Goal: Task Accomplishment & Management: Complete application form

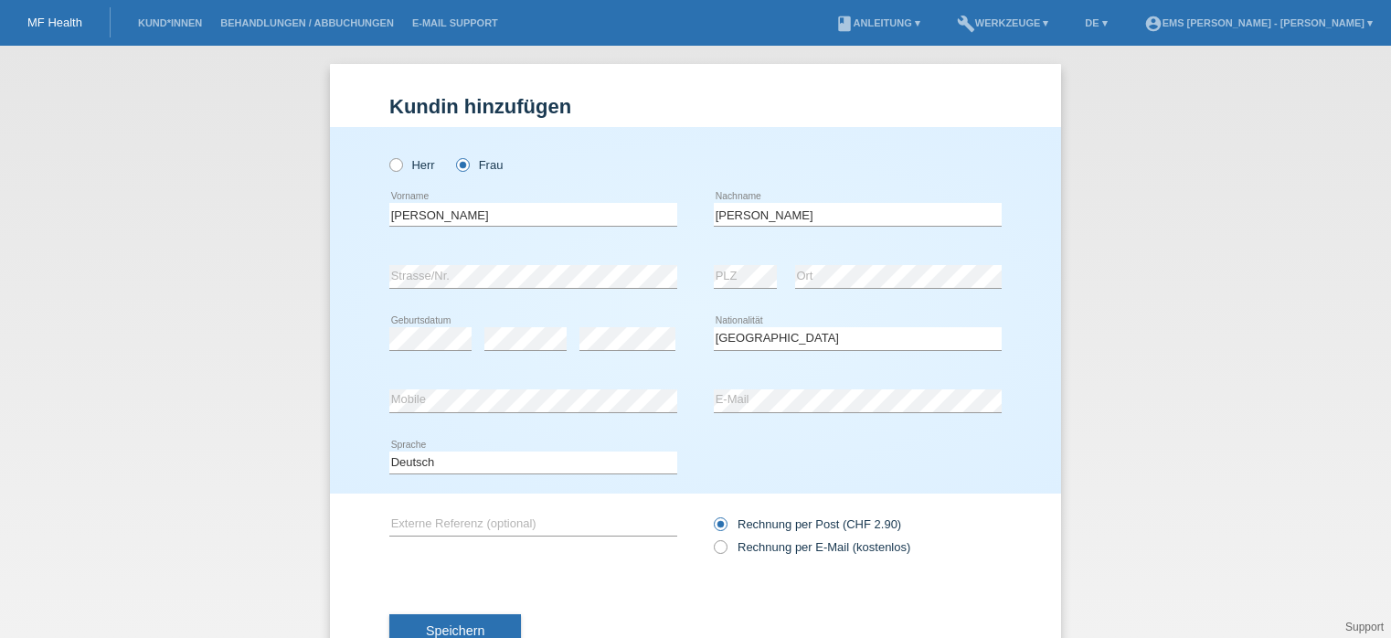
select select "CH"
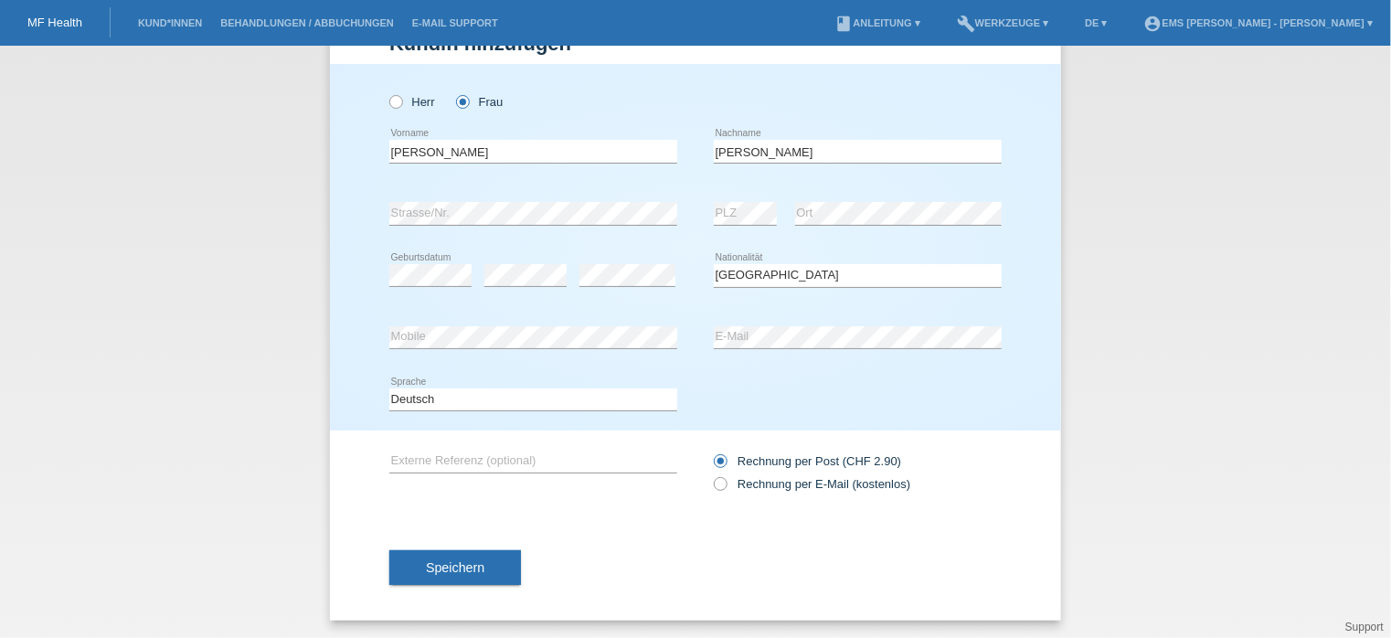
click at [446, 568] on span "Speichern" at bounding box center [455, 567] width 58 height 15
click at [450, 567] on span "Speichern" at bounding box center [455, 567] width 58 height 15
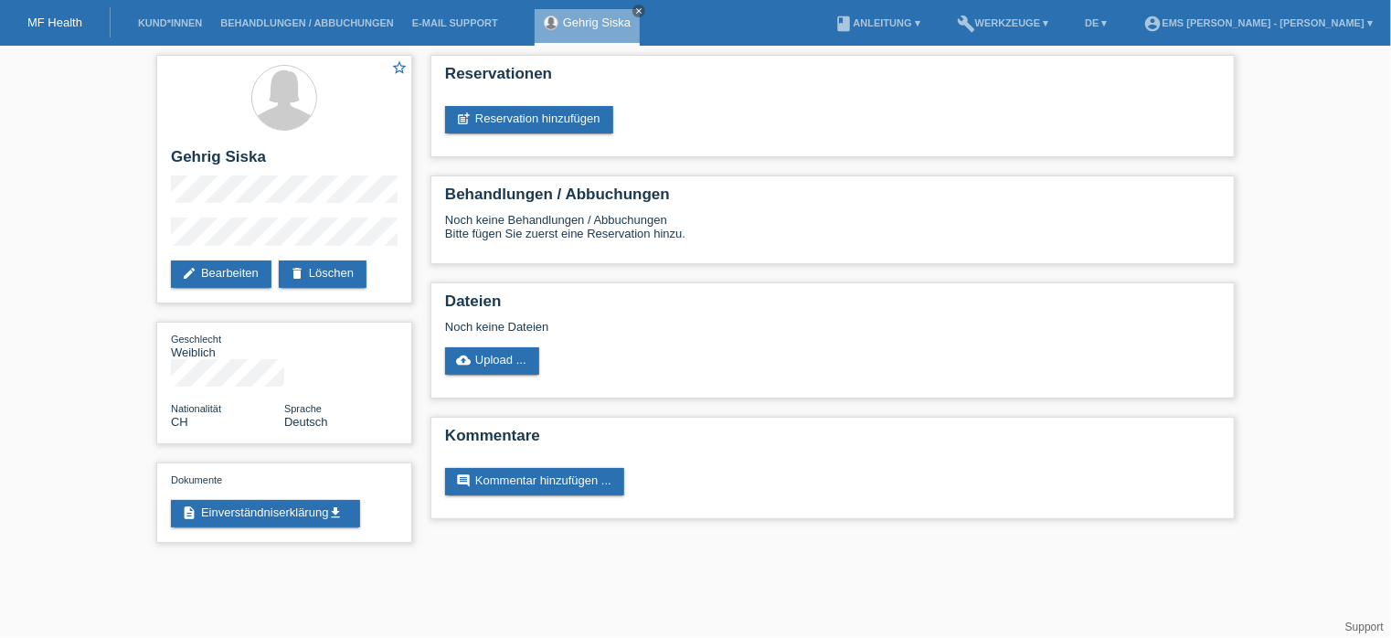
click at [574, 124] on link "post_add Reservation hinzufügen" at bounding box center [529, 119] width 168 height 27
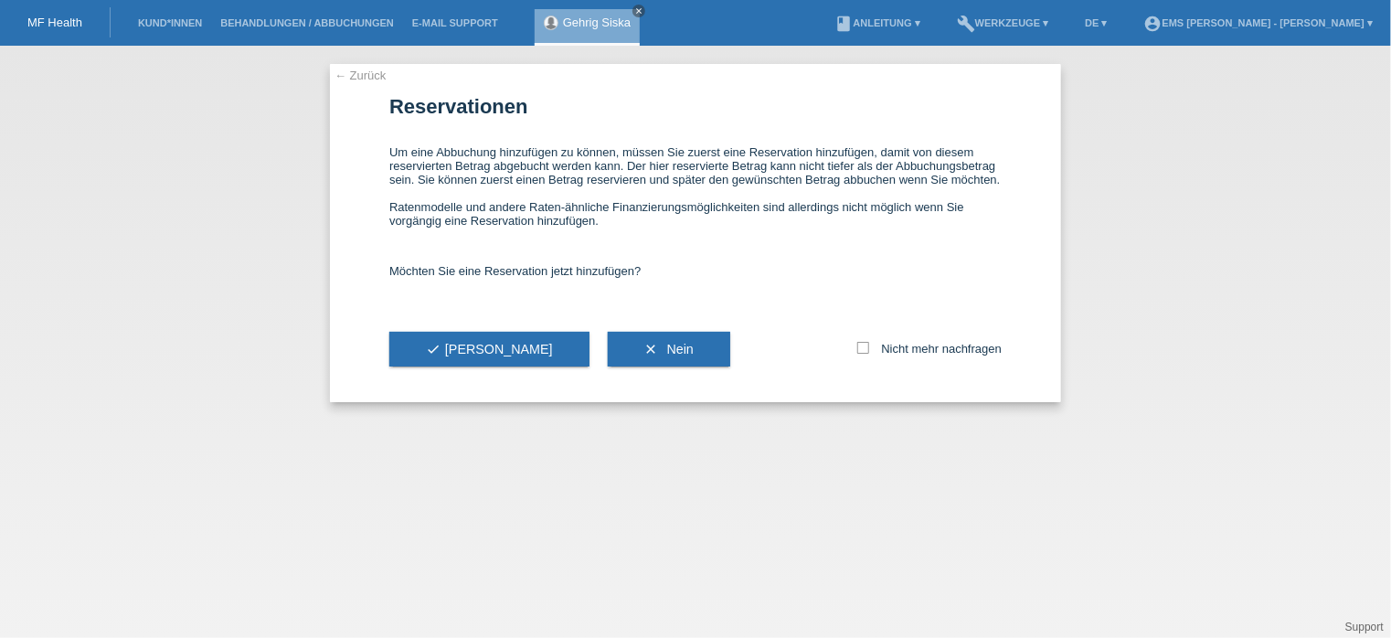
click at [453, 352] on span "check Ja" at bounding box center [489, 349] width 127 height 15
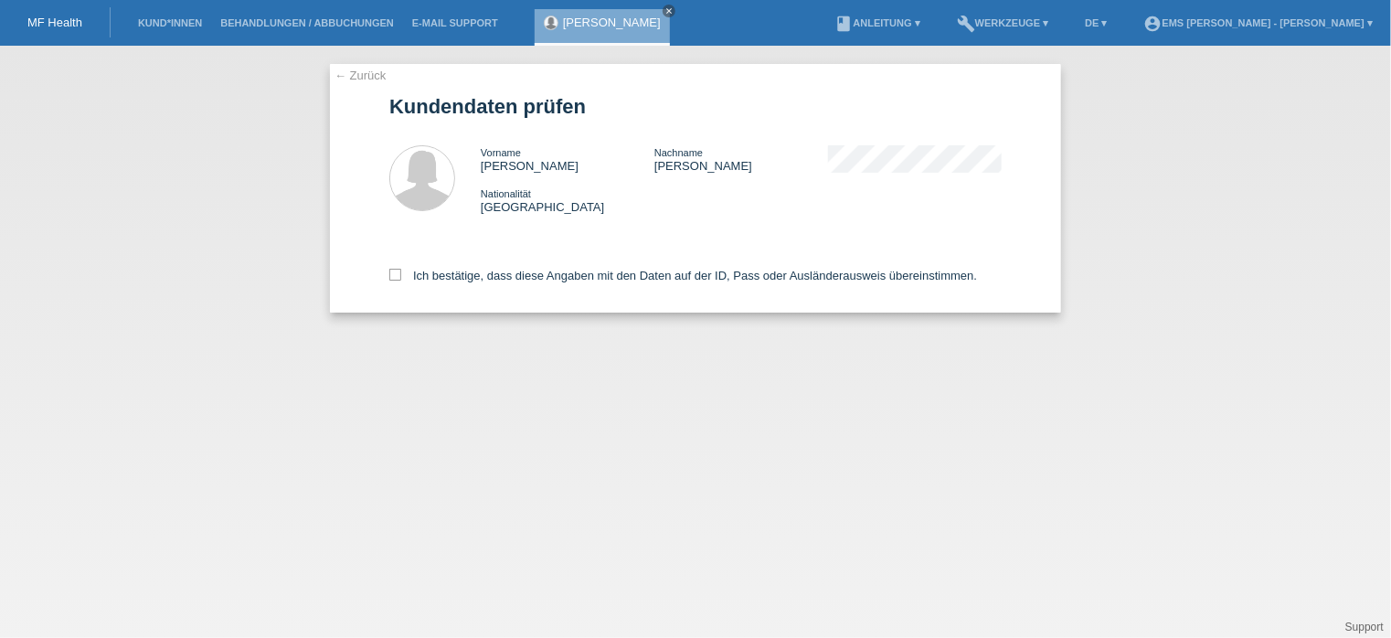
click at [392, 275] on icon at bounding box center [395, 275] width 12 height 12
click at [392, 275] on input "Ich bestätige, dass diese Angaben mit den Daten auf der ID, Pass oder Ausländer…" at bounding box center [395, 275] width 12 height 12
checkbox input "true"
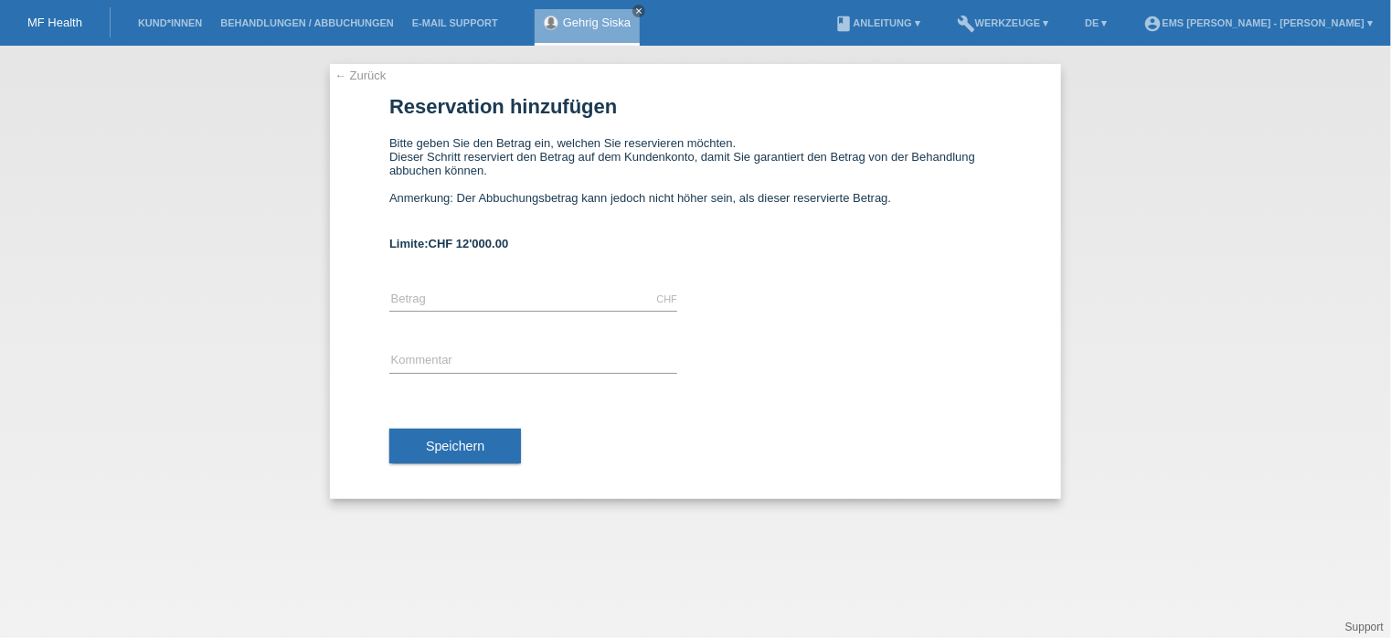
click at [468, 447] on span "Speichern" at bounding box center [455, 446] width 58 height 15
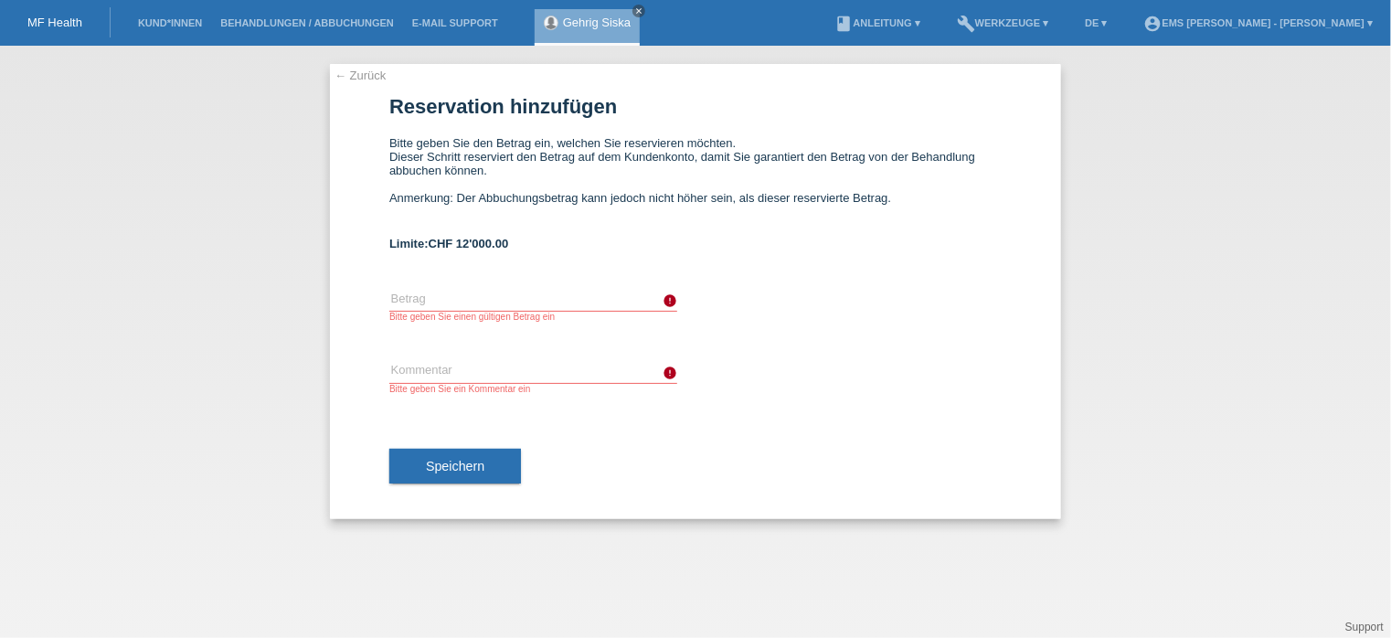
click at [359, 74] on link "← Zurück" at bounding box center [359, 76] width 51 height 14
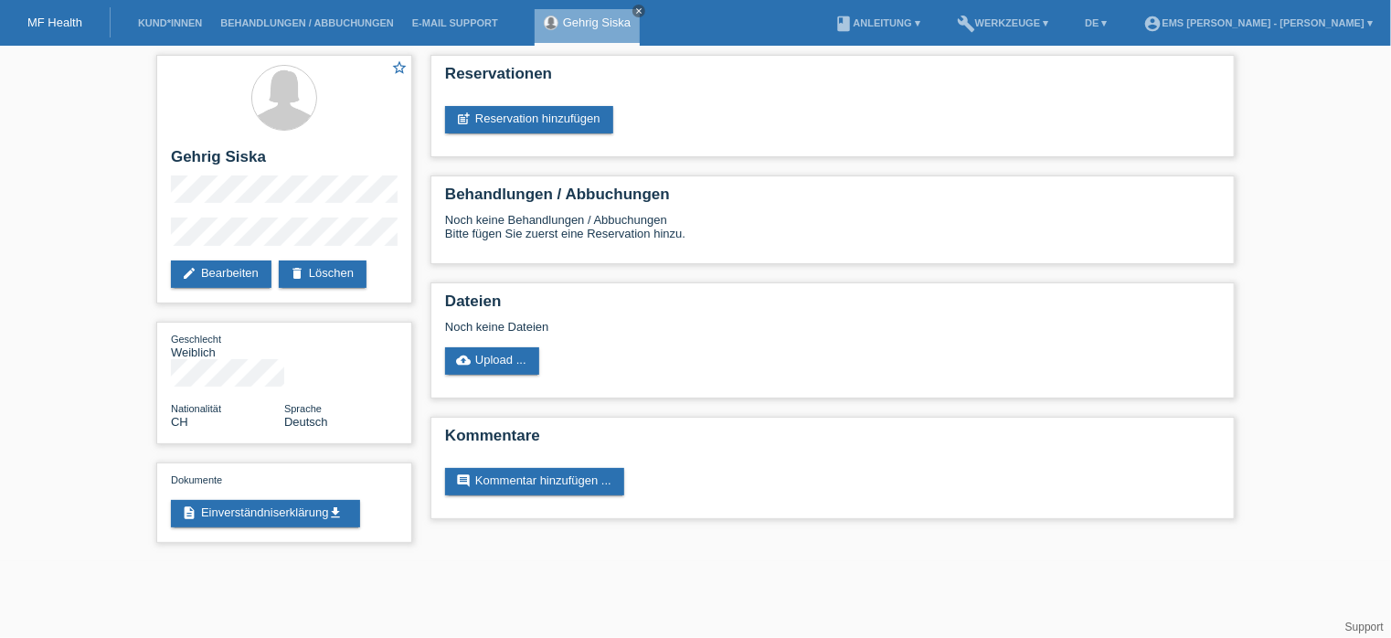
click at [338, 269] on link "delete Löschen" at bounding box center [323, 273] width 88 height 27
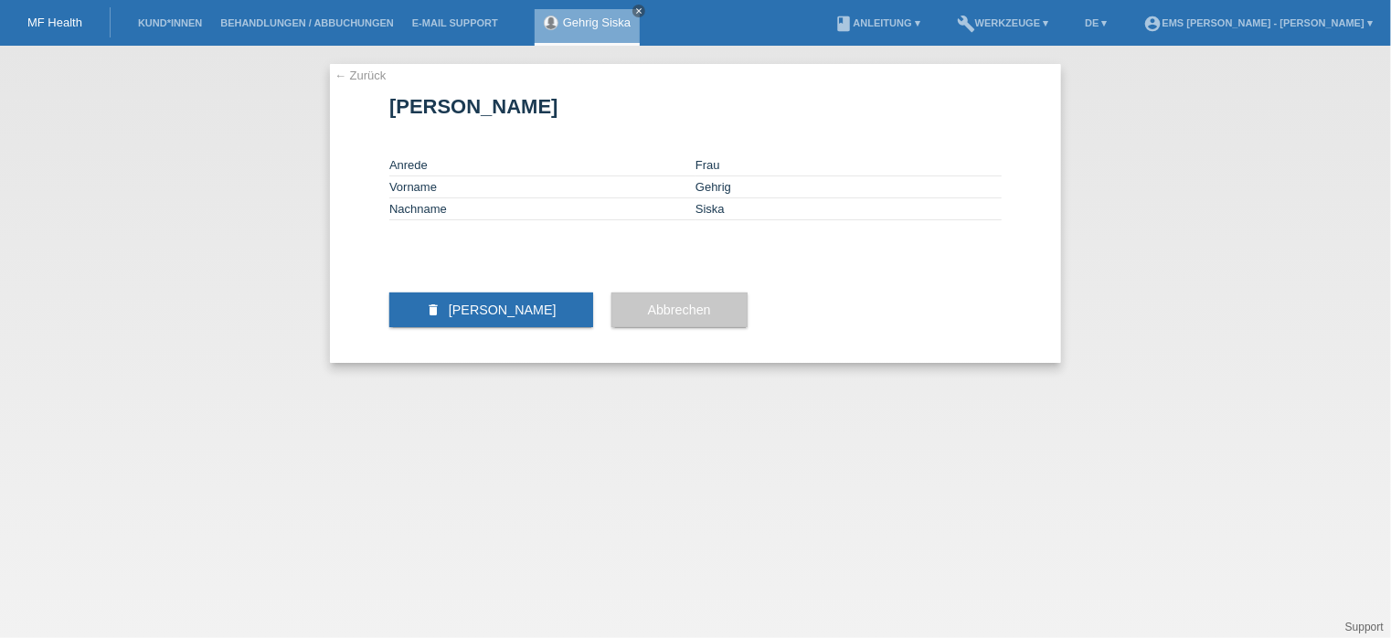
click at [497, 317] on span "[PERSON_NAME]" at bounding box center [503, 309] width 108 height 15
